Goal: Task Accomplishment & Management: Manage account settings

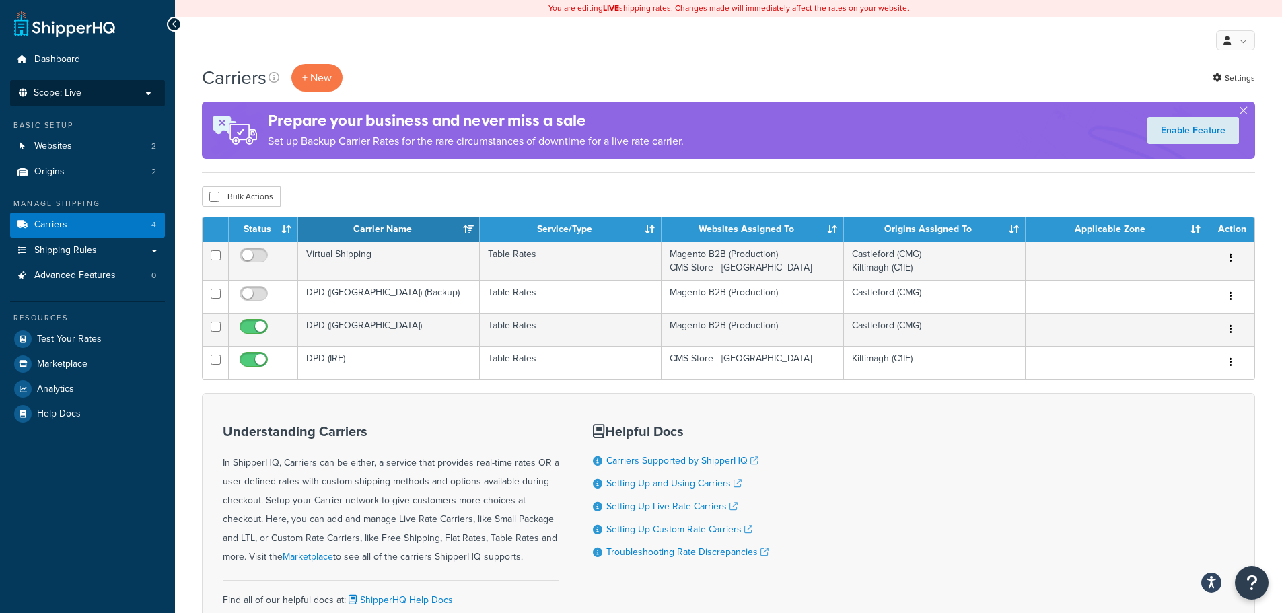
click at [100, 94] on p "Scope: Live" at bounding box center [87, 92] width 143 height 11
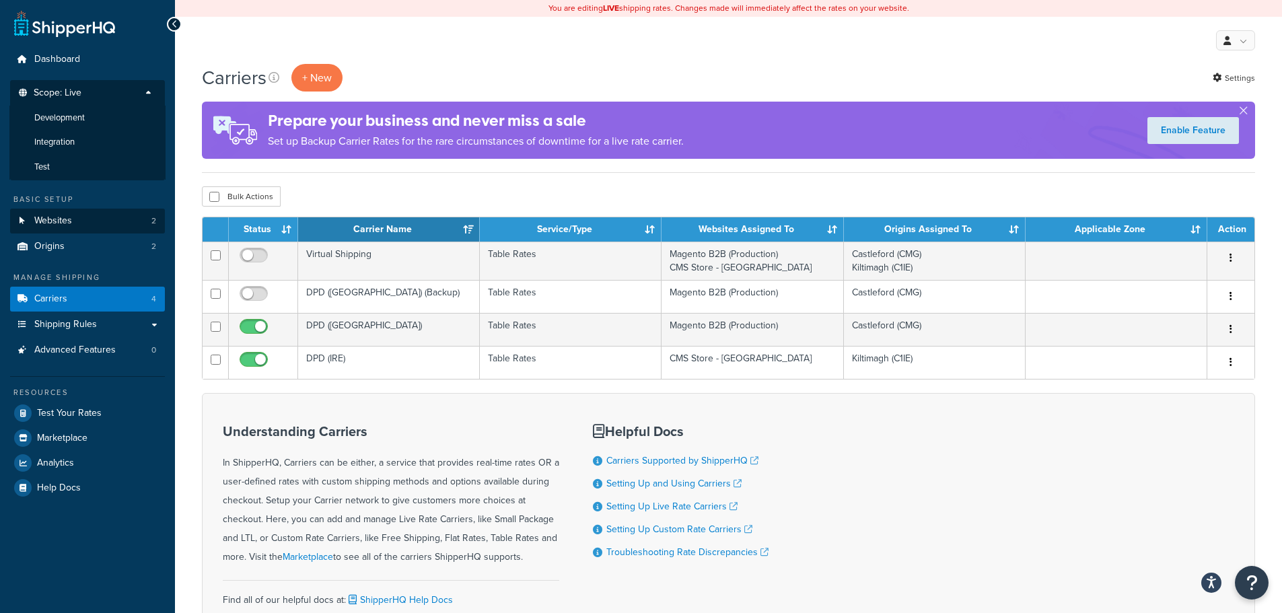
click at [82, 154] on li "Integration" at bounding box center [87, 142] width 156 height 25
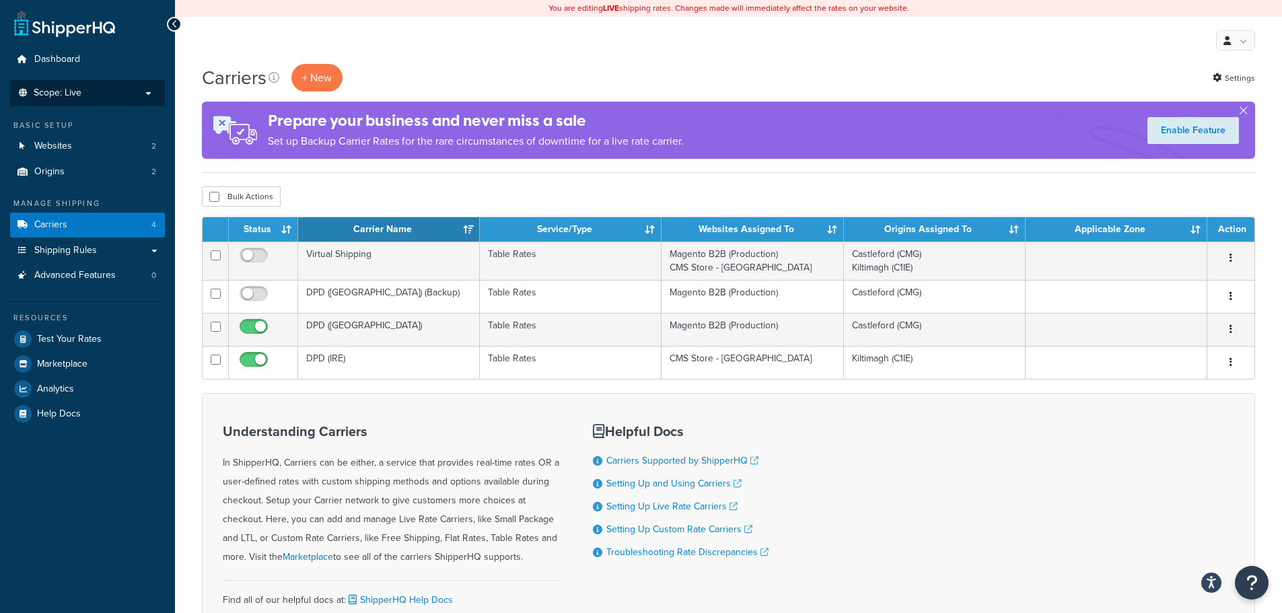
click at [92, 87] on p "Scope: Live" at bounding box center [87, 92] width 143 height 11
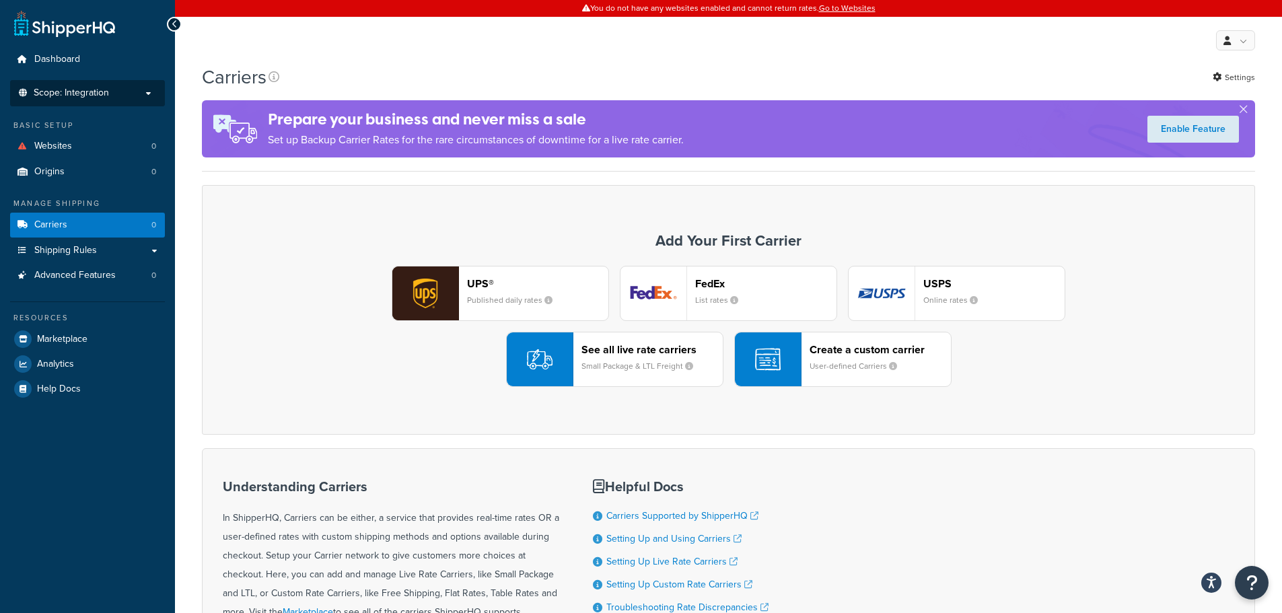
click at [97, 96] on span "Scope: Integration" at bounding box center [71, 92] width 75 height 11
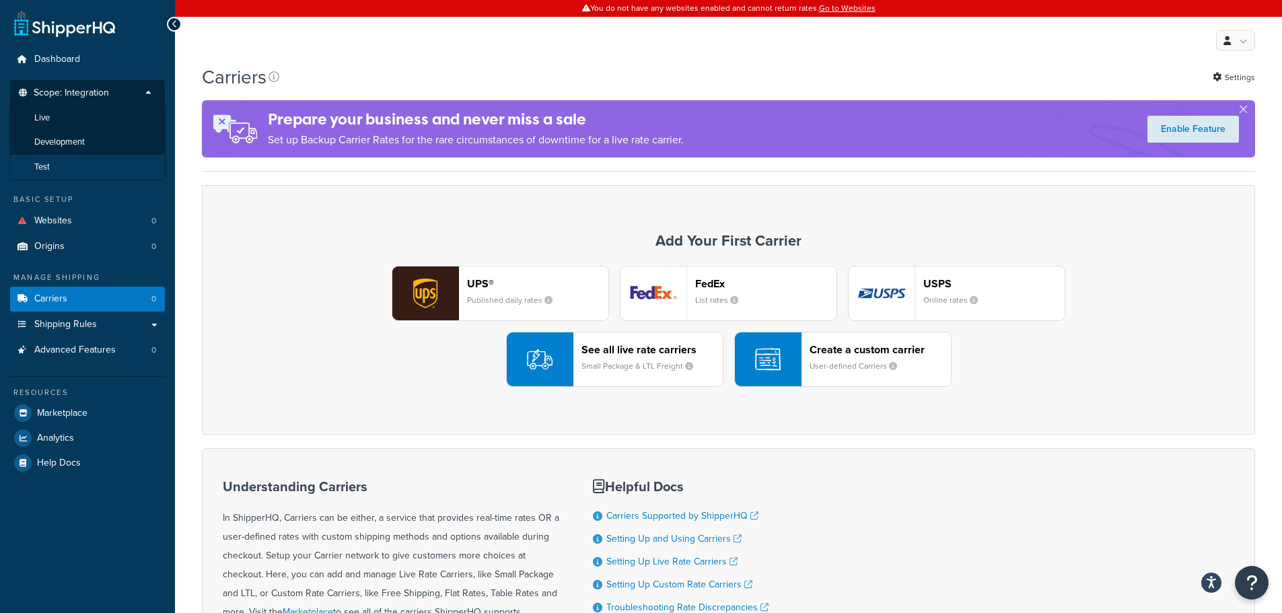
click at [50, 162] on li "Test" at bounding box center [87, 167] width 156 height 25
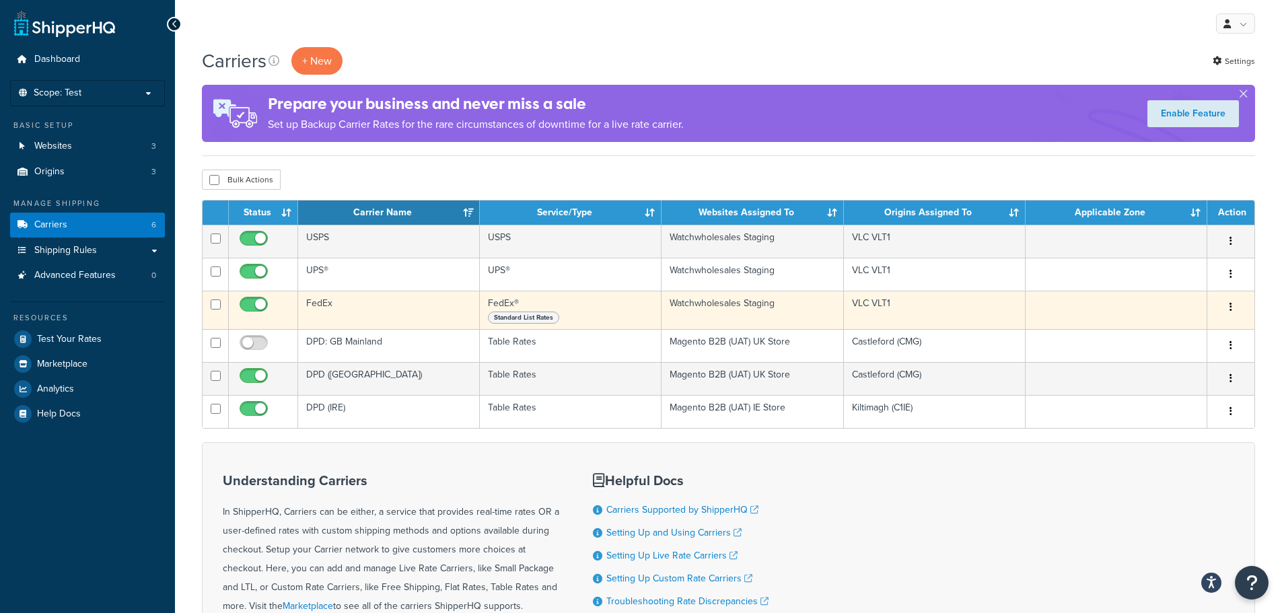
click at [1231, 304] on icon "button" at bounding box center [1231, 306] width 3 height 9
click at [1170, 330] on link "Edit" at bounding box center [1176, 334] width 106 height 28
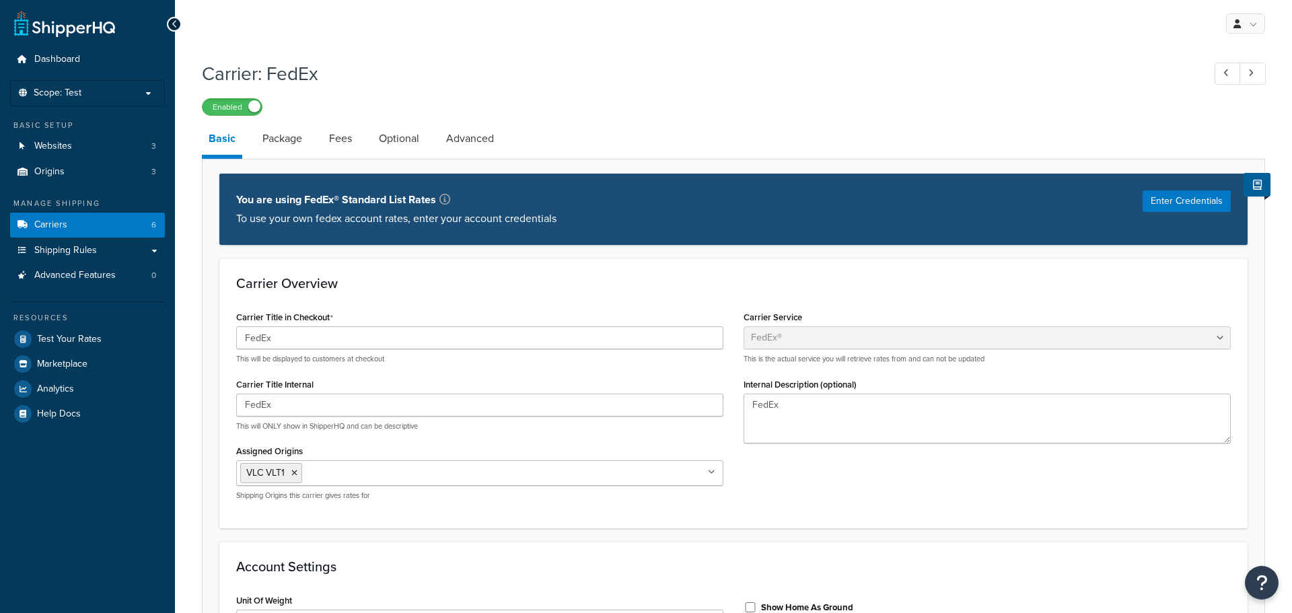
select select "fedEx"
select select "REGULAR_PICKUP"
select select "YOUR_PACKAGING"
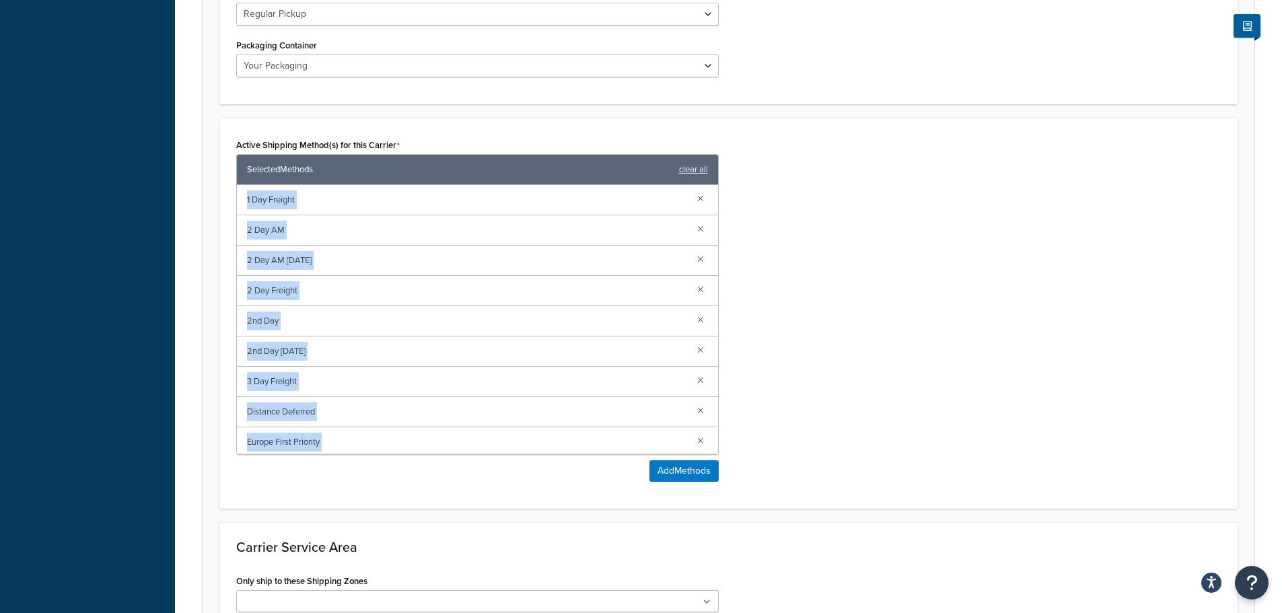
drag, startPoint x: 382, startPoint y: 444, endPoint x: 222, endPoint y: 197, distance: 294.4
click at [222, 197] on div "Active Shipping Method(s) for this Carrier Selected Methods clear all 1 Day Fre…" at bounding box center [728, 313] width 1018 height 391
copy div "1 Day Freight 2 Day AM 2 Day AM Saturday 2 Day Freight 2nd Day 2nd Day Saturday…"
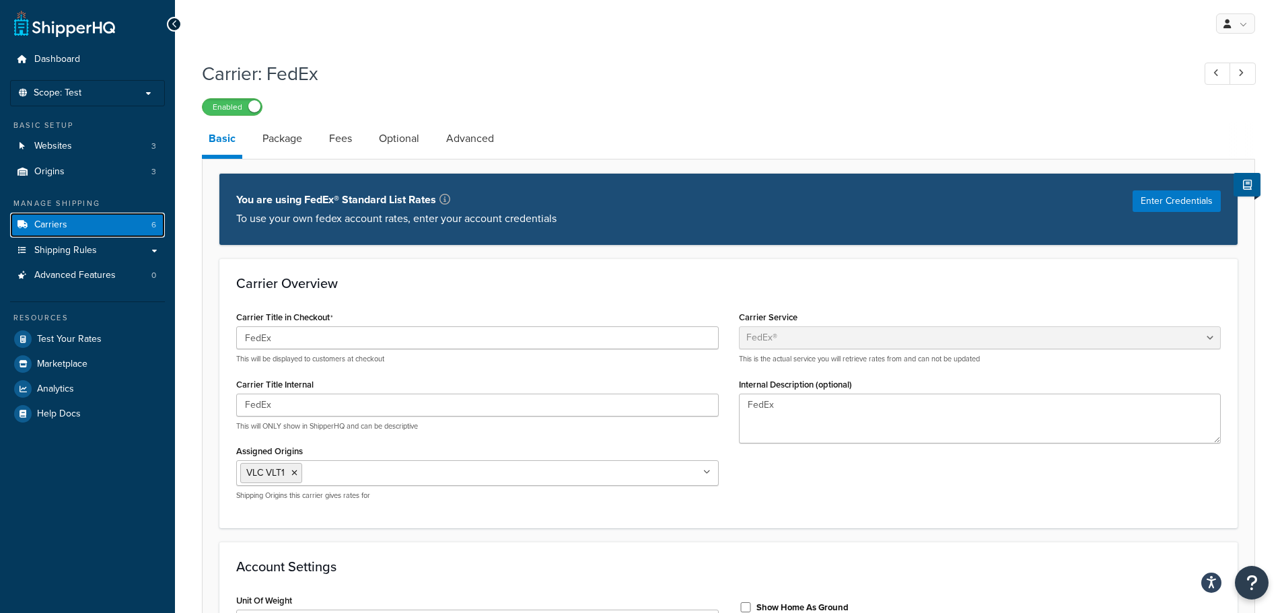
click at [106, 221] on link "Carriers 6" at bounding box center [87, 225] width 155 height 25
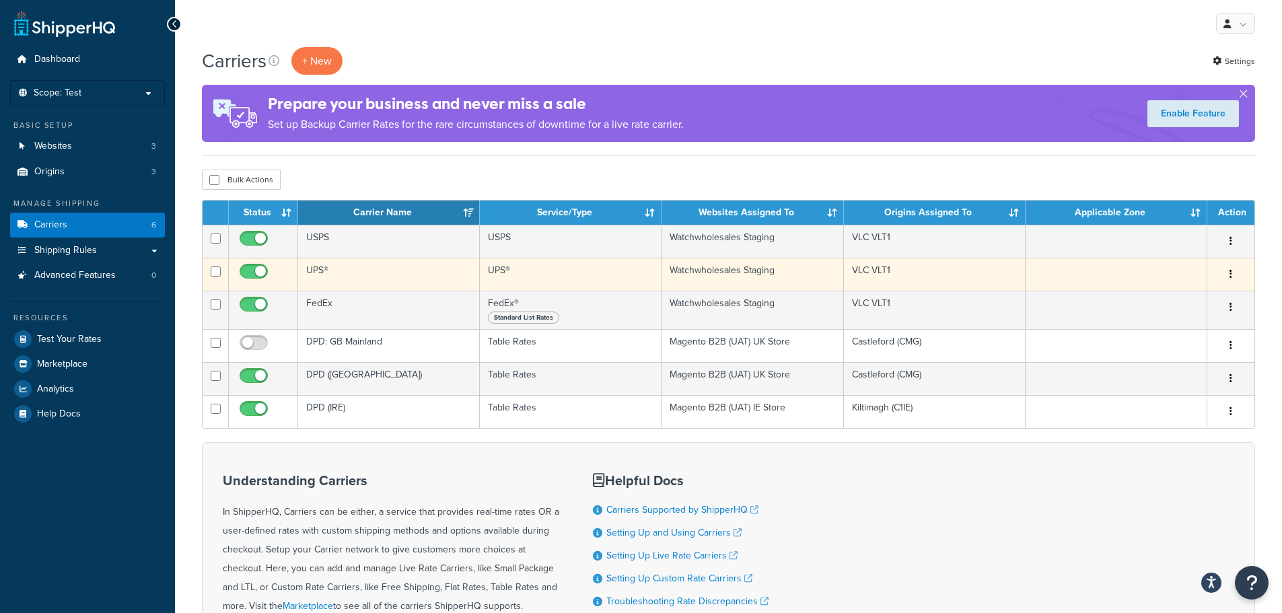
click at [1235, 273] on button "button" at bounding box center [1231, 275] width 19 height 22
click at [1172, 299] on link "Edit" at bounding box center [1176, 301] width 106 height 28
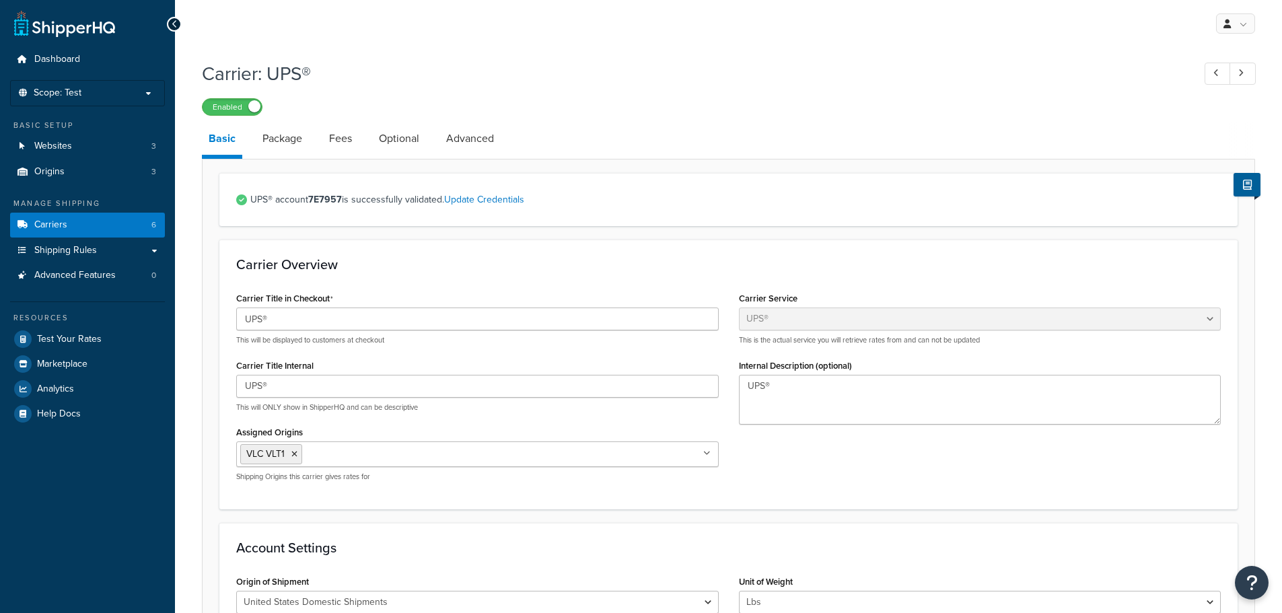
select select "ups"
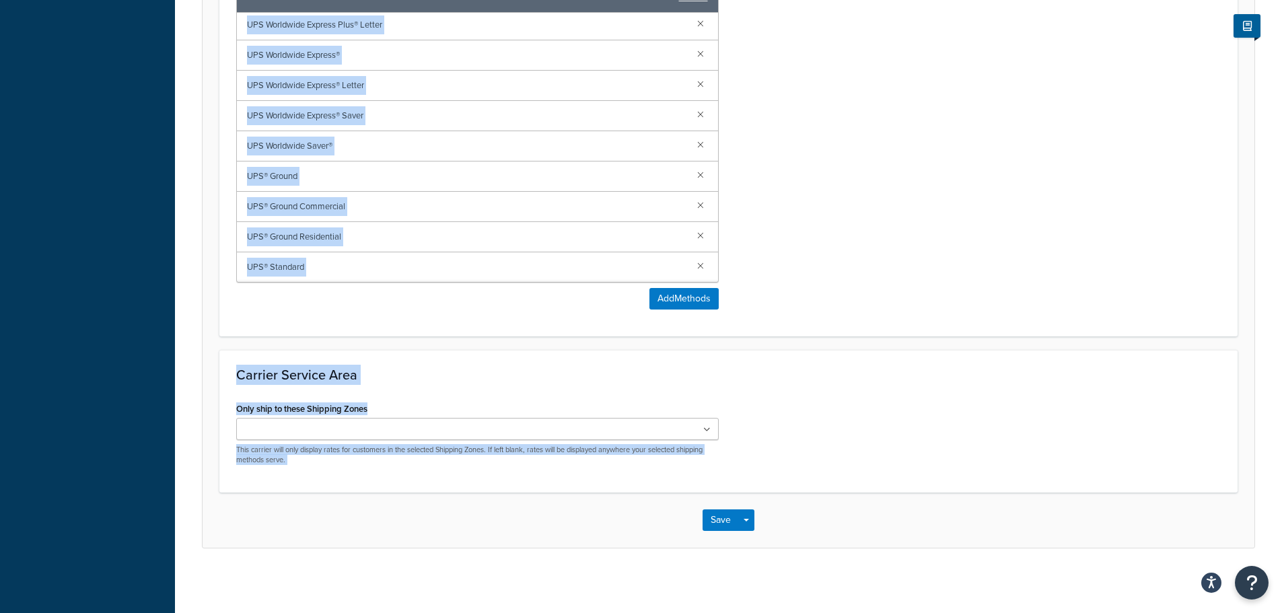
scroll to position [882, 0]
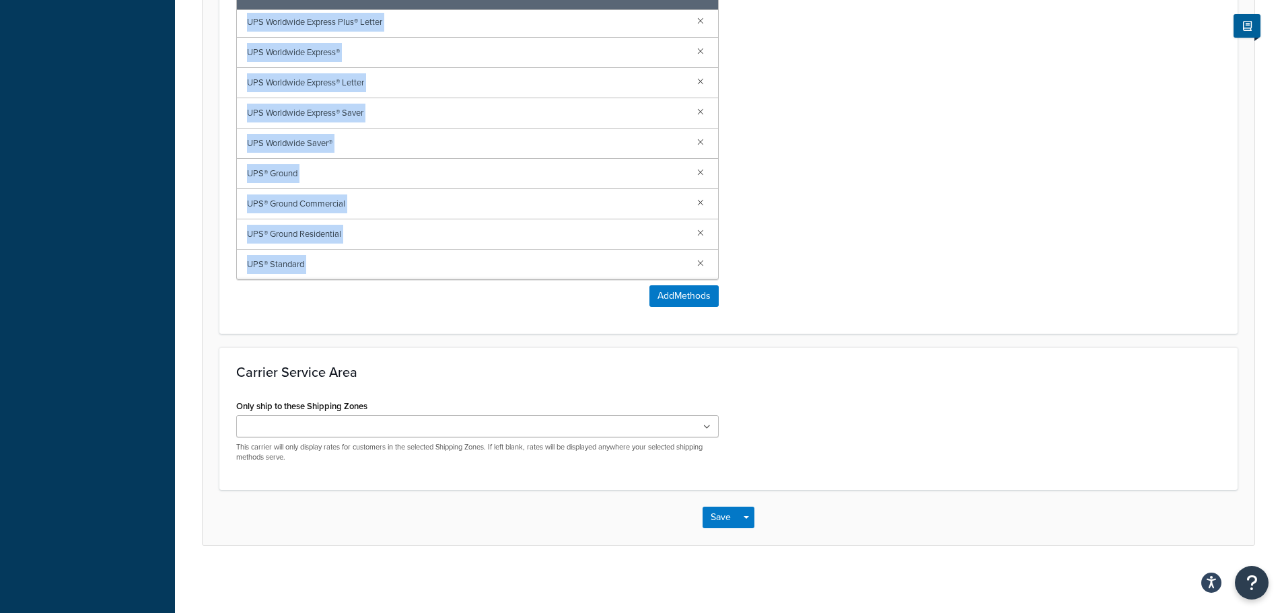
drag, startPoint x: 243, startPoint y: 366, endPoint x: 617, endPoint y: 304, distance: 378.7
click at [617, 304] on div "Active Shipping Method(s) for this Carrier Selected Methods clear all UPS 2nd D…" at bounding box center [477, 133] width 483 height 347
copy form "UPS 2nd Day Air A.M.® UPS 2nd Day Air A.M.® Letter UPS 2nd Day Air® UPS 2nd Day…"
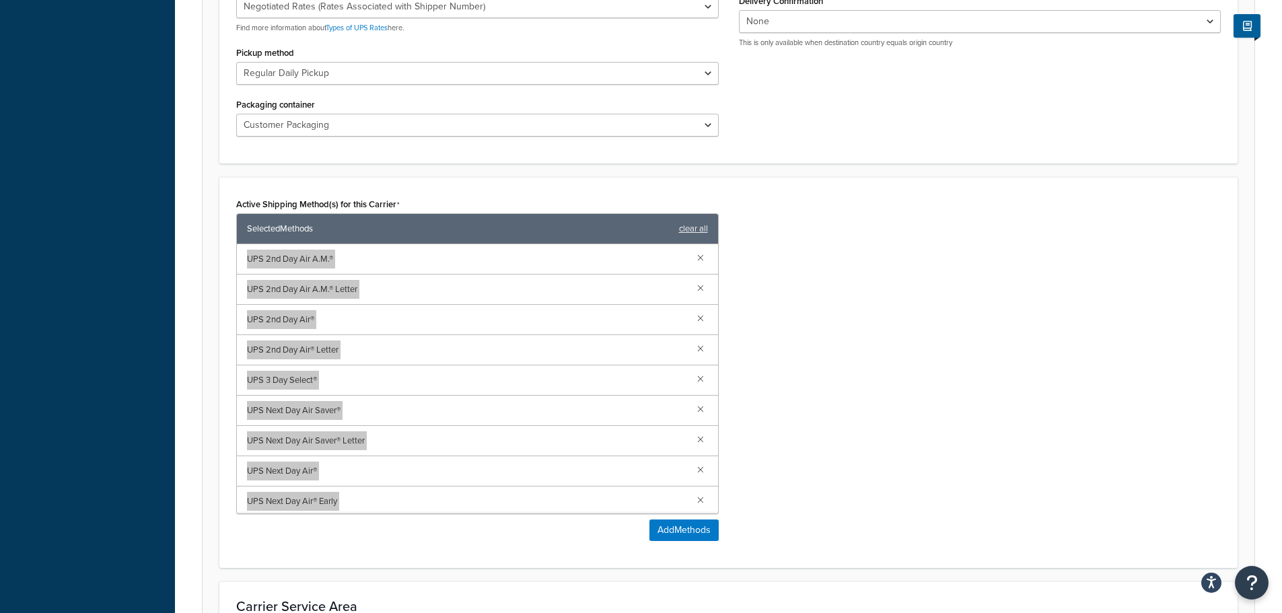
scroll to position [680, 0]
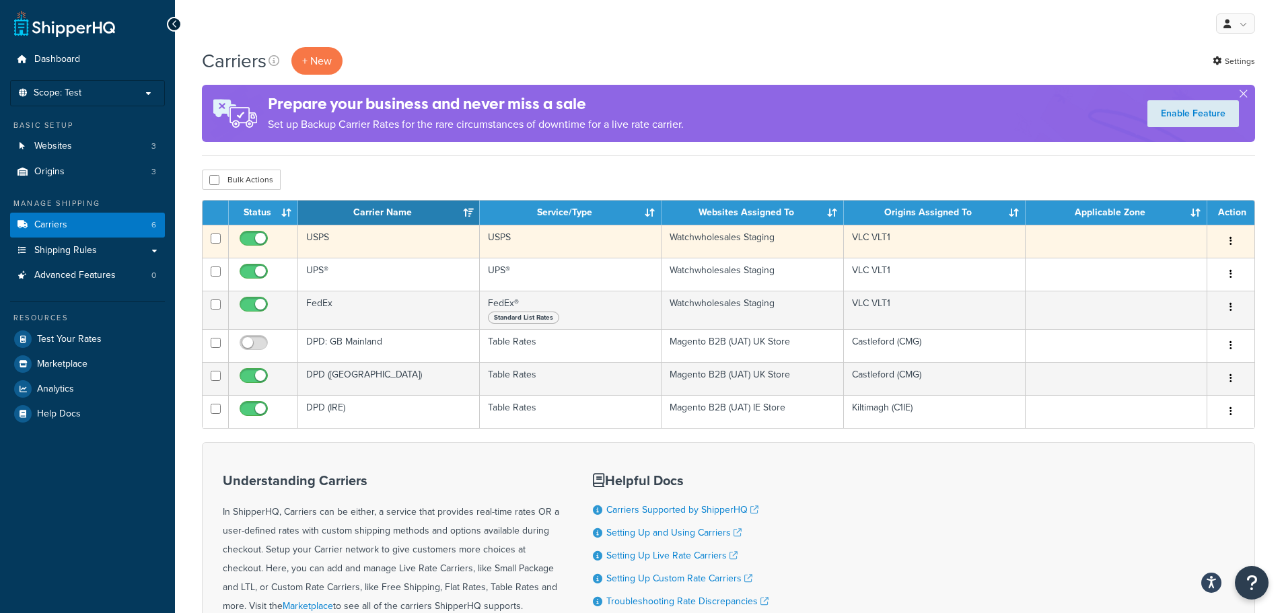
click at [1232, 242] on icon "button" at bounding box center [1231, 240] width 3 height 9
click at [1203, 269] on link "Edit" at bounding box center [1176, 268] width 106 height 28
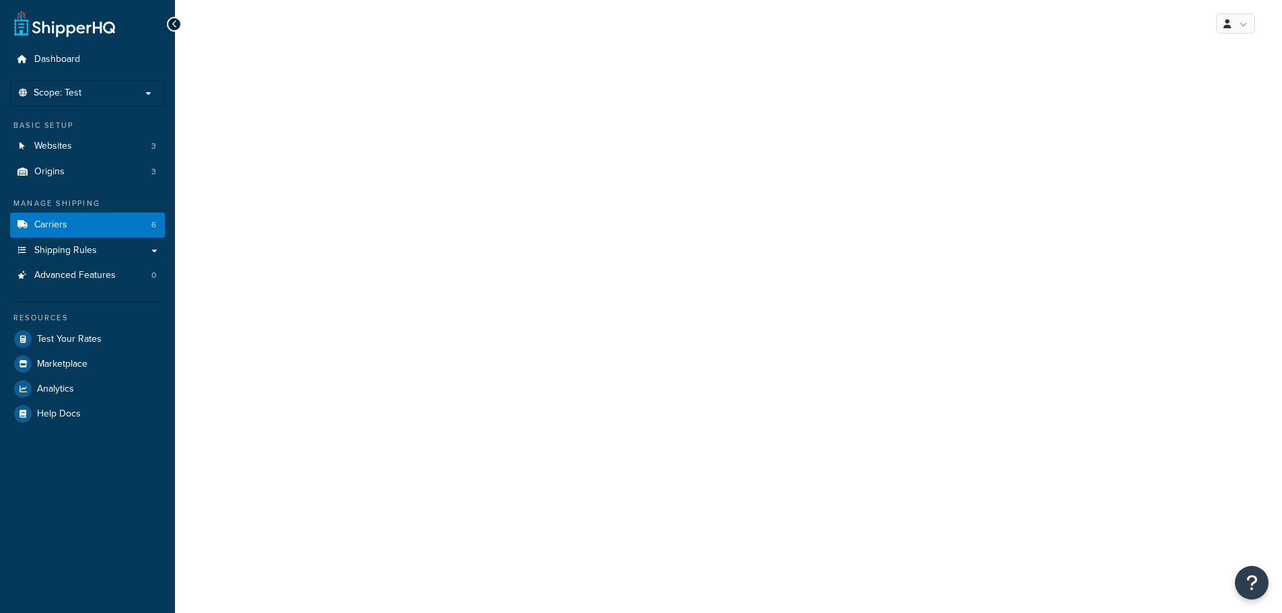
select select "usps"
select select "PLUS"
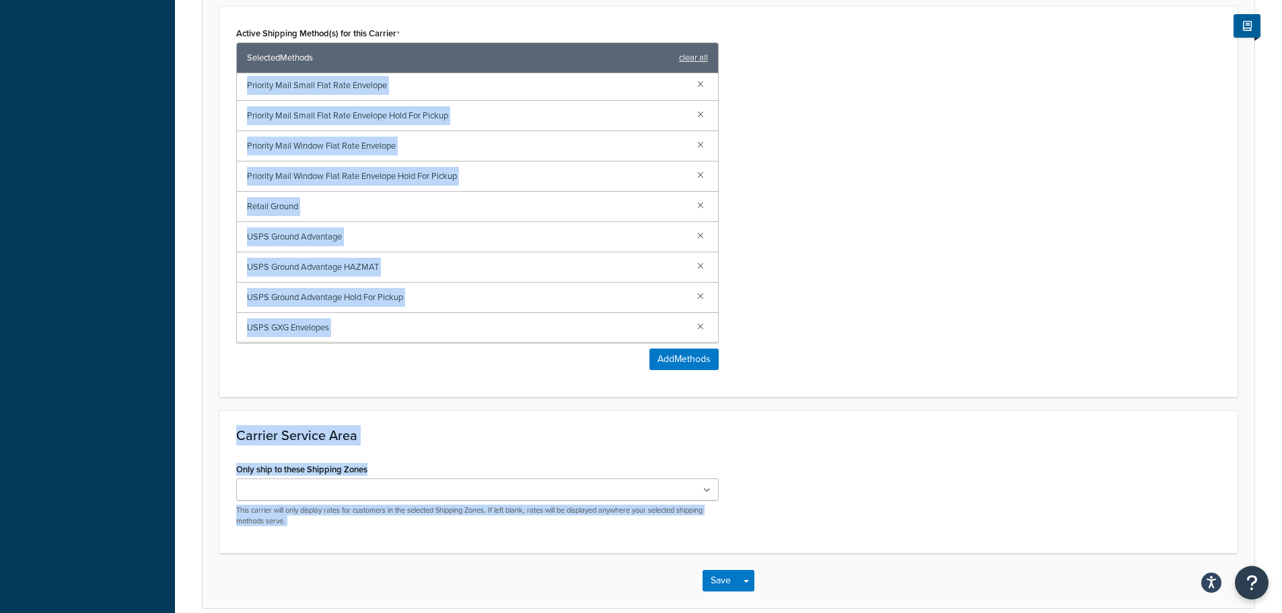
scroll to position [689, 0]
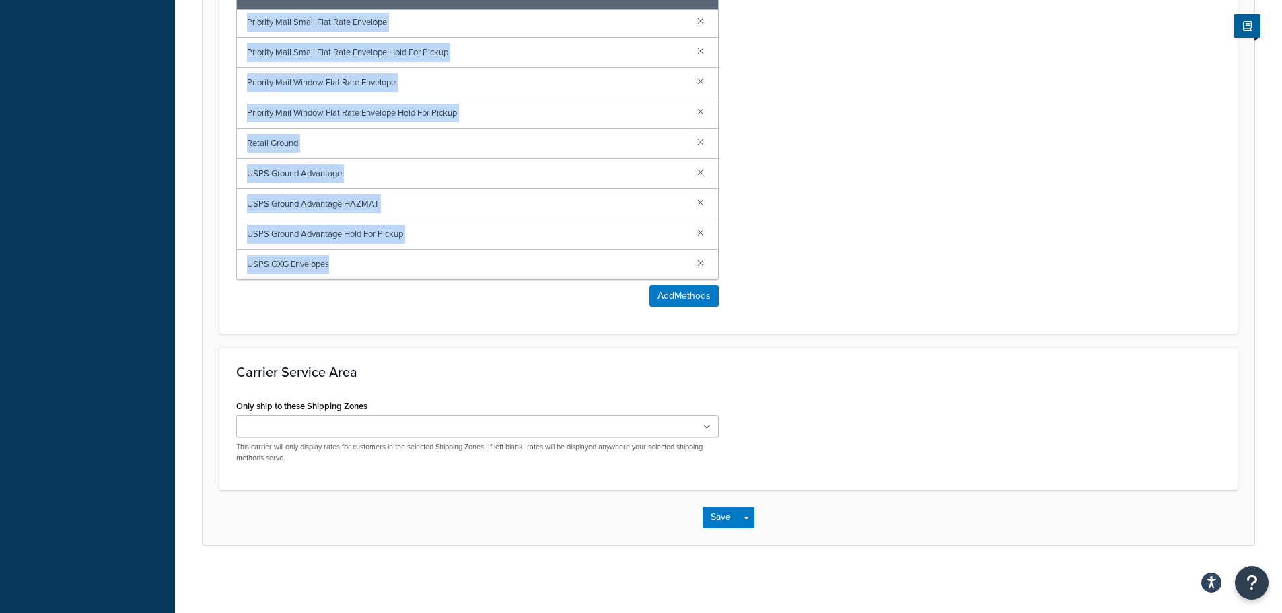
drag, startPoint x: 247, startPoint y: 377, endPoint x: 574, endPoint y: 271, distance: 343.9
click at [574, 271] on div "First-Class Mail International Large Envelope First-Class Mail International Le…" at bounding box center [477, 144] width 481 height 269
copy div "First-Class Mail International Large Envelope First-Class Mail International Le…"
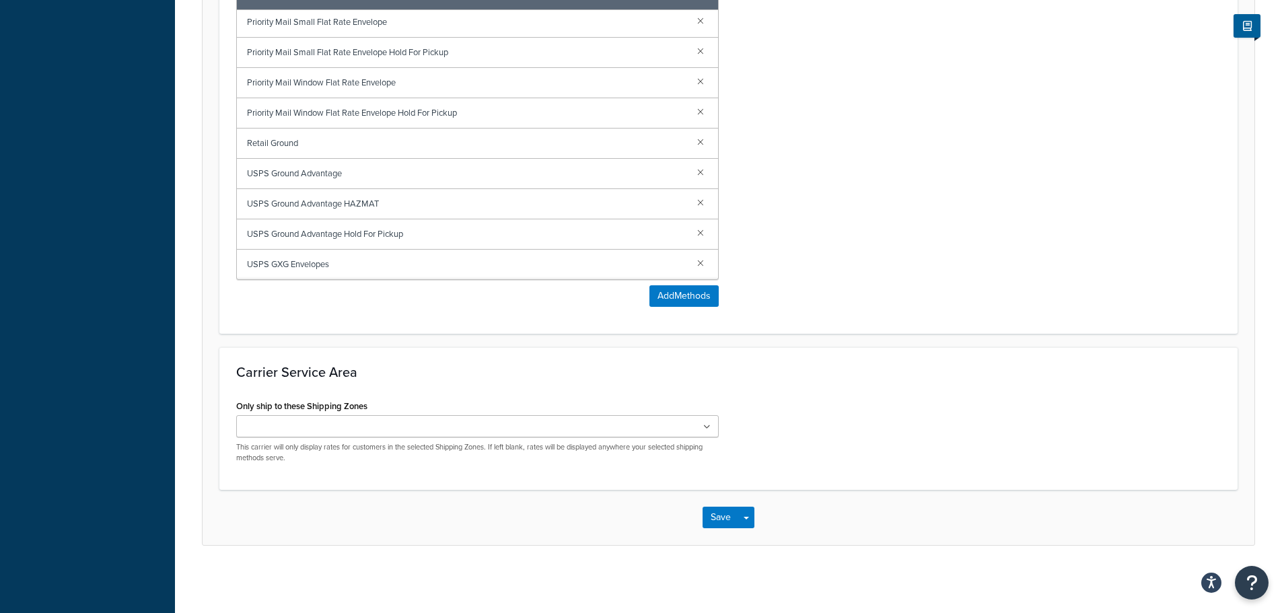
click at [812, 301] on div "Active Shipping Method(s) for this Carrier Selected Methods clear all First-Cla…" at bounding box center [728, 138] width 1005 height 357
click at [947, 153] on div "Active Shipping Method(s) for this Carrier Selected Methods clear all First-Cla…" at bounding box center [728, 138] width 1005 height 357
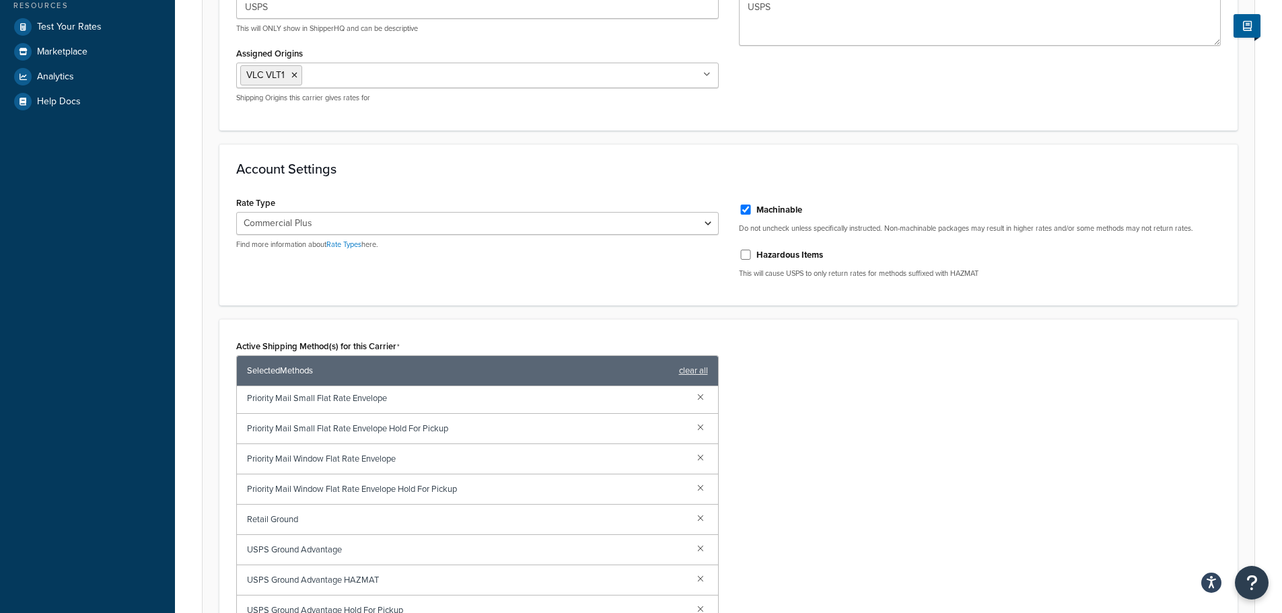
scroll to position [0, 0]
